Goal: Task Accomplishment & Management: Manage account settings

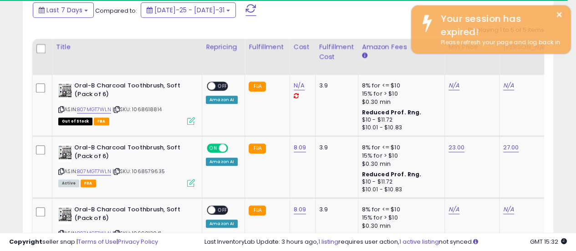
scroll to position [0, 53]
